Goal: Task Accomplishment & Management: Manage account settings

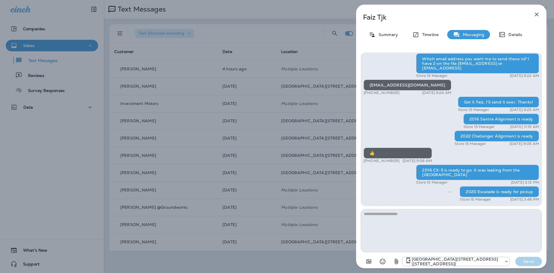
click at [305, 153] on div "Faiz Tjk Summary Timeline Messaging Details Prius alignment is set and ready to…" at bounding box center [277, 136] width 554 height 273
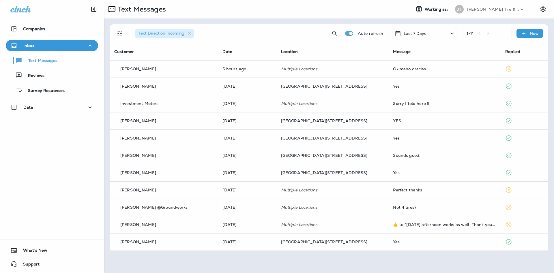
click at [52, 73] on div at bounding box center [277, 136] width 554 height 273
click at [75, 78] on div "Reviews" at bounding box center [52, 75] width 88 height 9
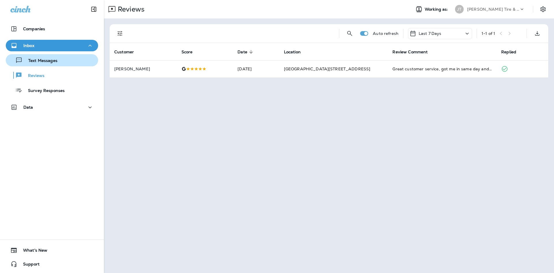
click at [80, 57] on div "Text Messages" at bounding box center [52, 60] width 88 height 9
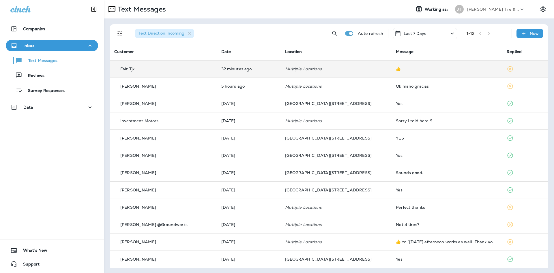
click at [391, 71] on td "👍" at bounding box center [446, 68] width 111 height 17
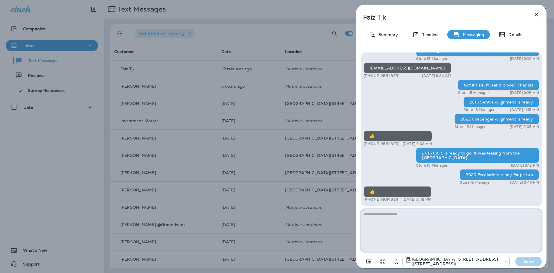
click at [190, 192] on div "Faiz Tjk Summary Timeline Messaging Details Prius alignment is set and ready to…" at bounding box center [277, 136] width 554 height 273
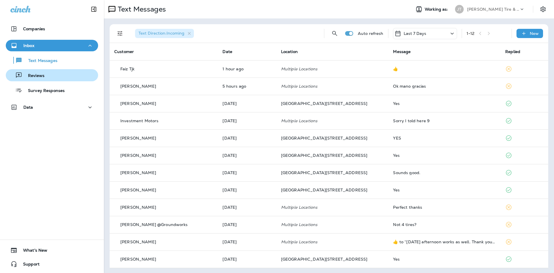
click at [44, 77] on p "Reviews" at bounding box center [33, 75] width 22 height 5
